Goal: Information Seeking & Learning: Learn about a topic

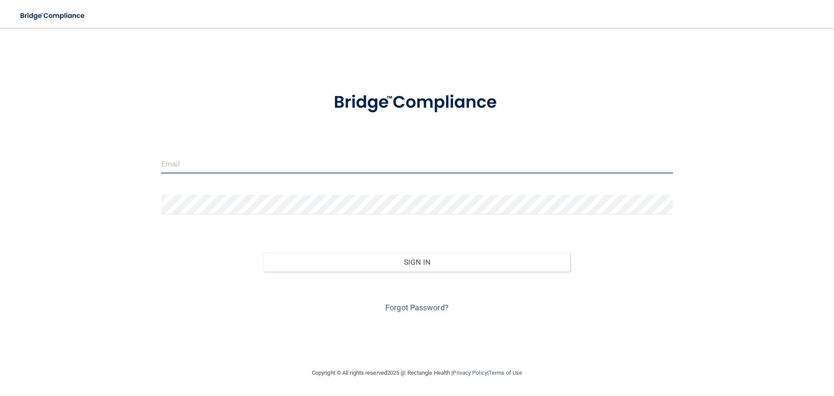
click at [199, 168] on input "email" at bounding box center [417, 164] width 512 height 20
type input "[EMAIL_ADDRESS][DOMAIN_NAME]"
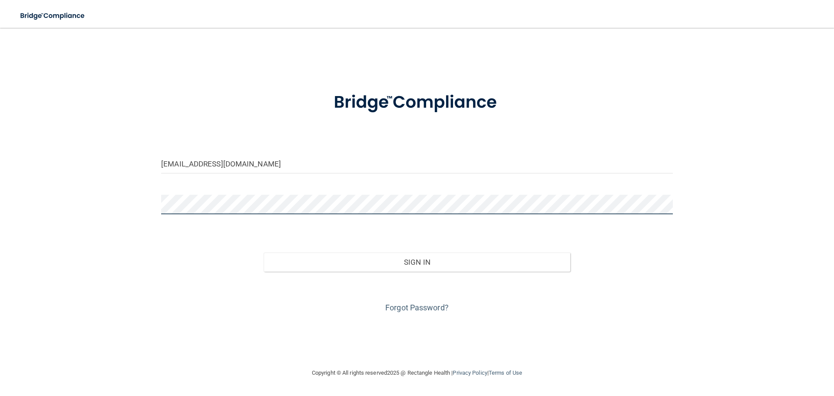
click at [264, 252] on button "Sign In" at bounding box center [417, 261] width 307 height 19
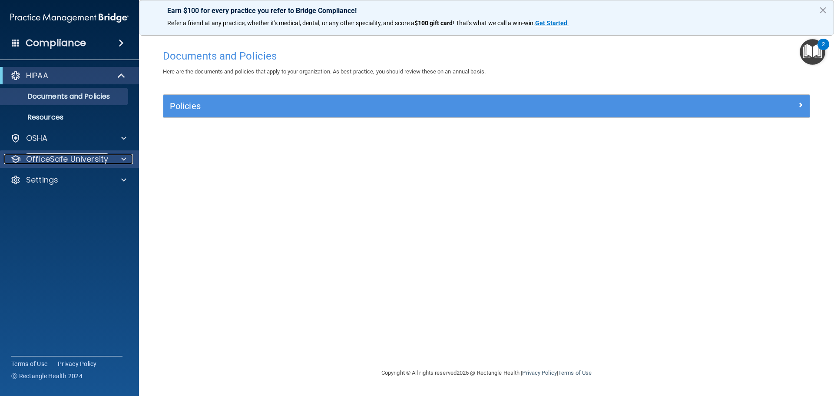
click at [113, 161] on div at bounding box center [123, 159] width 22 height 10
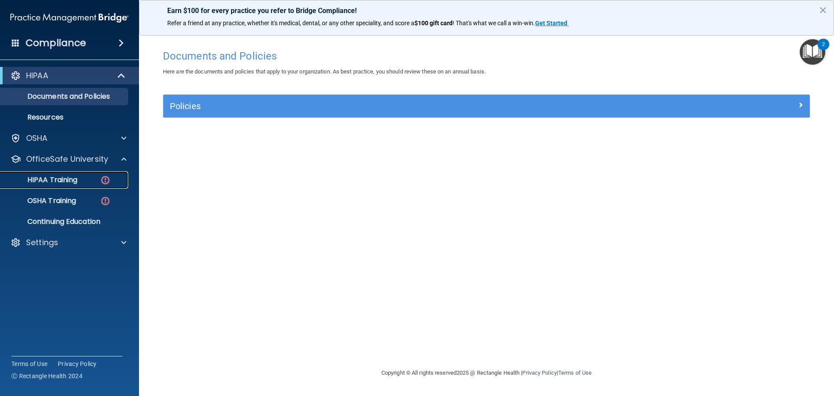
click at [79, 186] on link "HIPAA Training" at bounding box center [59, 179] width 137 height 17
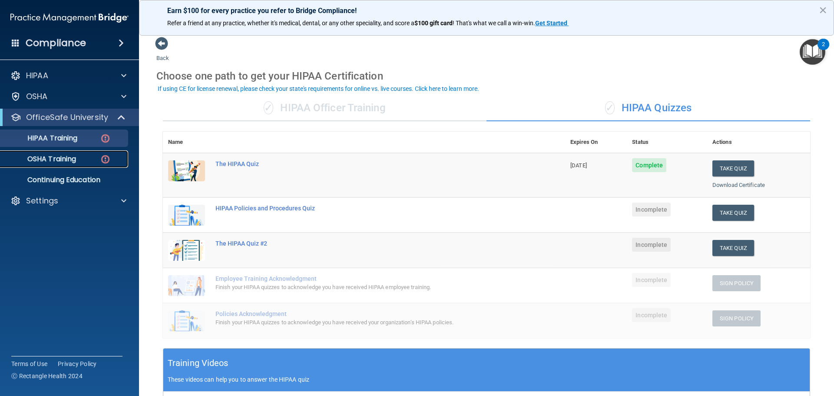
click at [79, 157] on div "OSHA Training" at bounding box center [65, 159] width 119 height 9
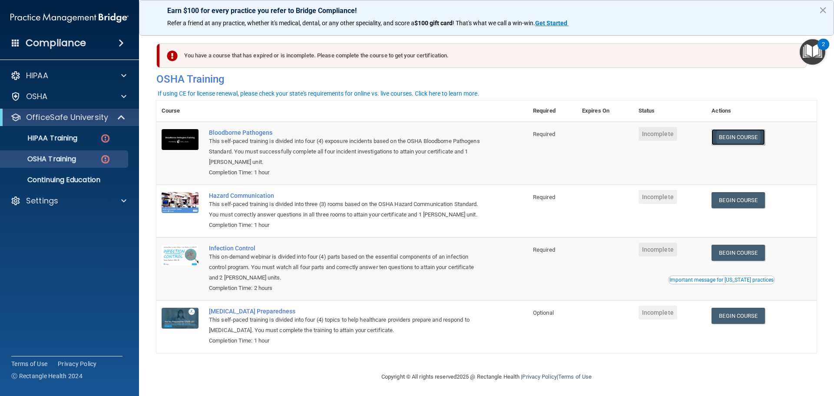
click at [735, 137] on link "Begin Course" at bounding box center [737, 137] width 53 height 16
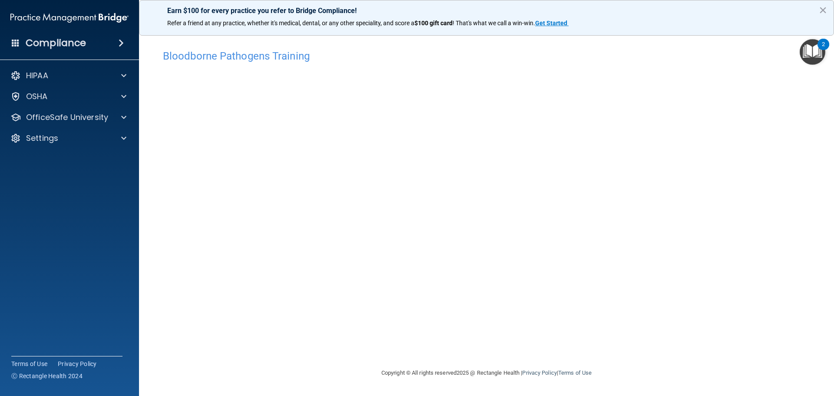
click at [811, 56] on img "Open Resource Center, 2 new notifications" at bounding box center [812, 52] width 26 height 26
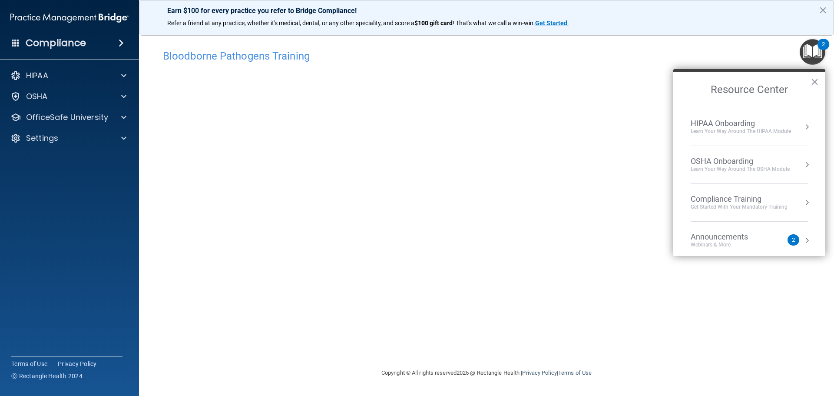
click at [812, 54] on img "Open Resource Center, 2 new notifications" at bounding box center [812, 52] width 26 height 26
